Goal: Communication & Community: Answer question/provide support

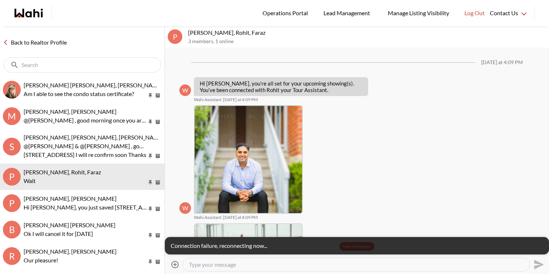
scroll to position [325, 0]
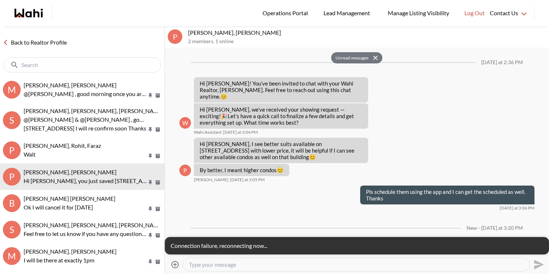
scroll to position [328, 0]
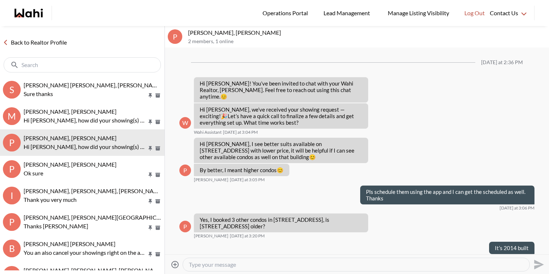
scroll to position [431, 0]
